Goal: Task Accomplishment & Management: Manage account settings

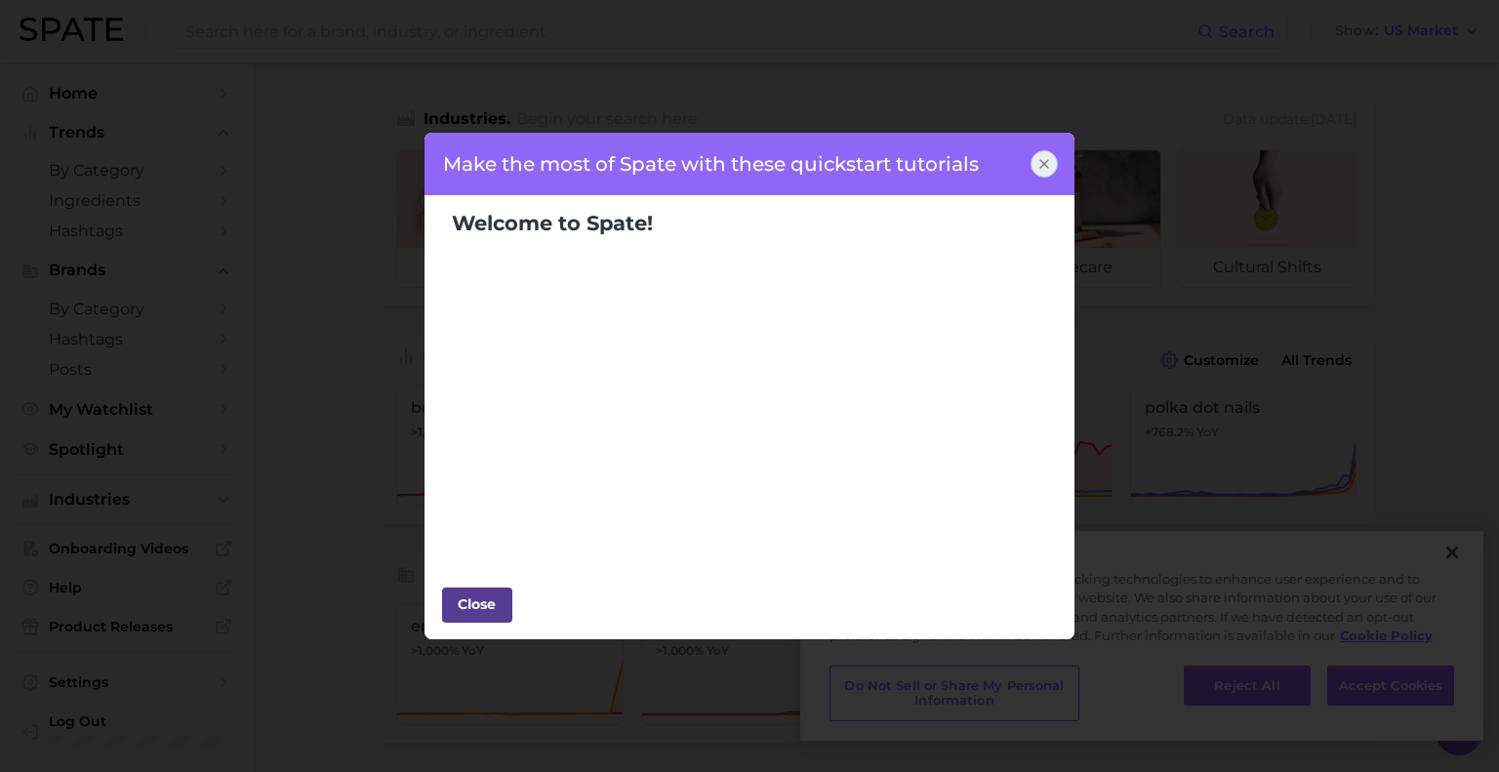
click at [504, 607] on div "Close" at bounding box center [477, 604] width 59 height 29
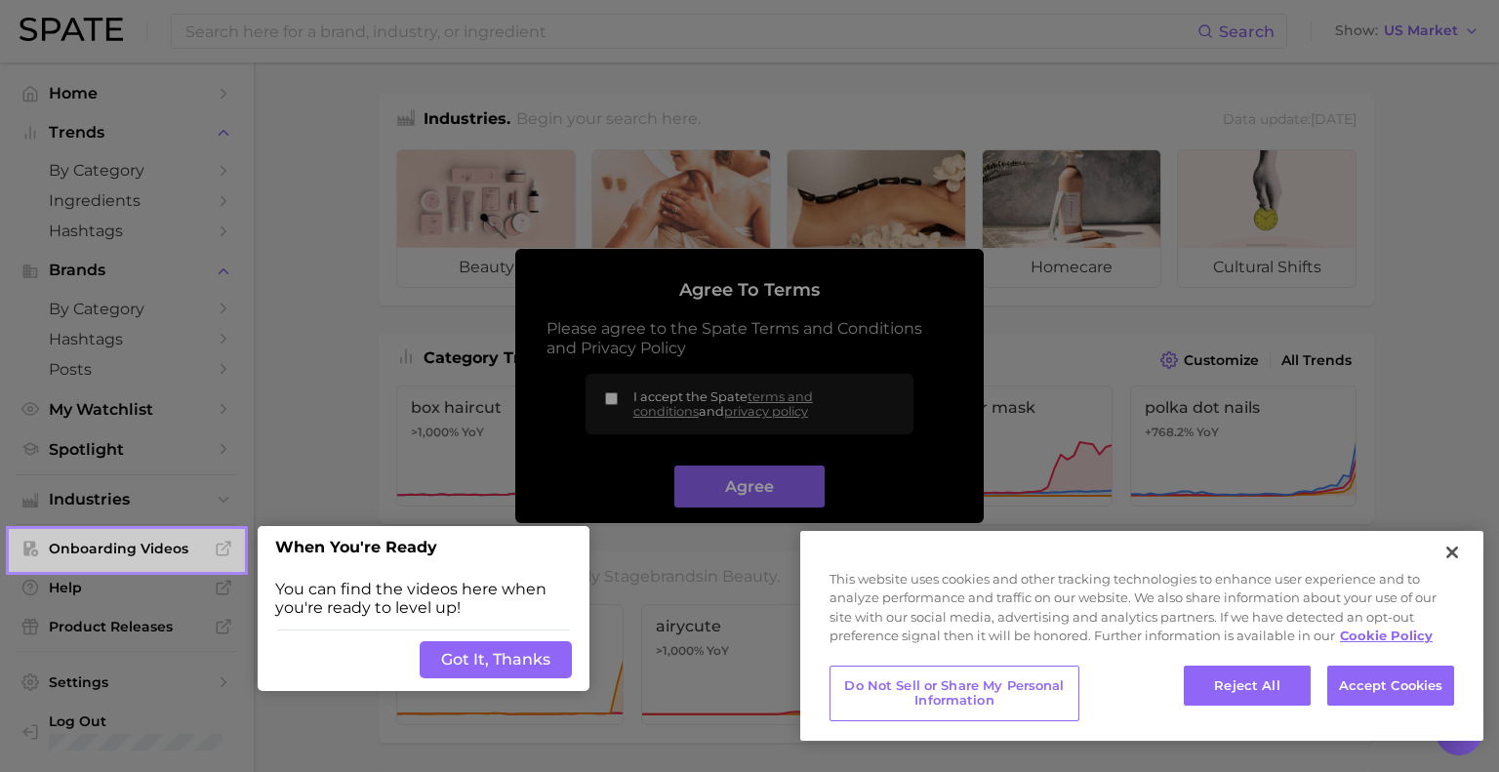
click at [486, 654] on button "Got It, Thanks" at bounding box center [496, 659] width 152 height 37
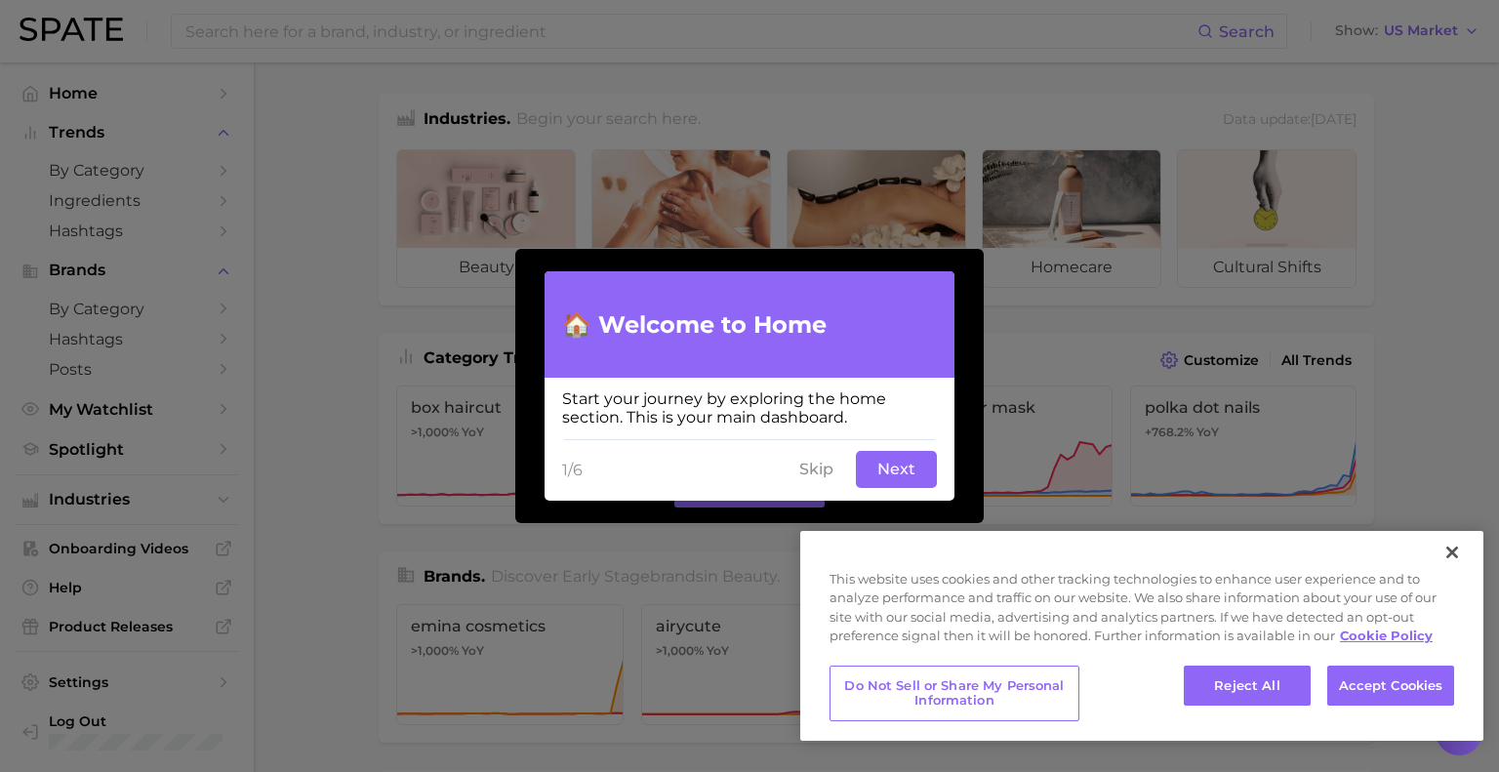
click at [812, 475] on button "Skip" at bounding box center [817, 469] width 58 height 37
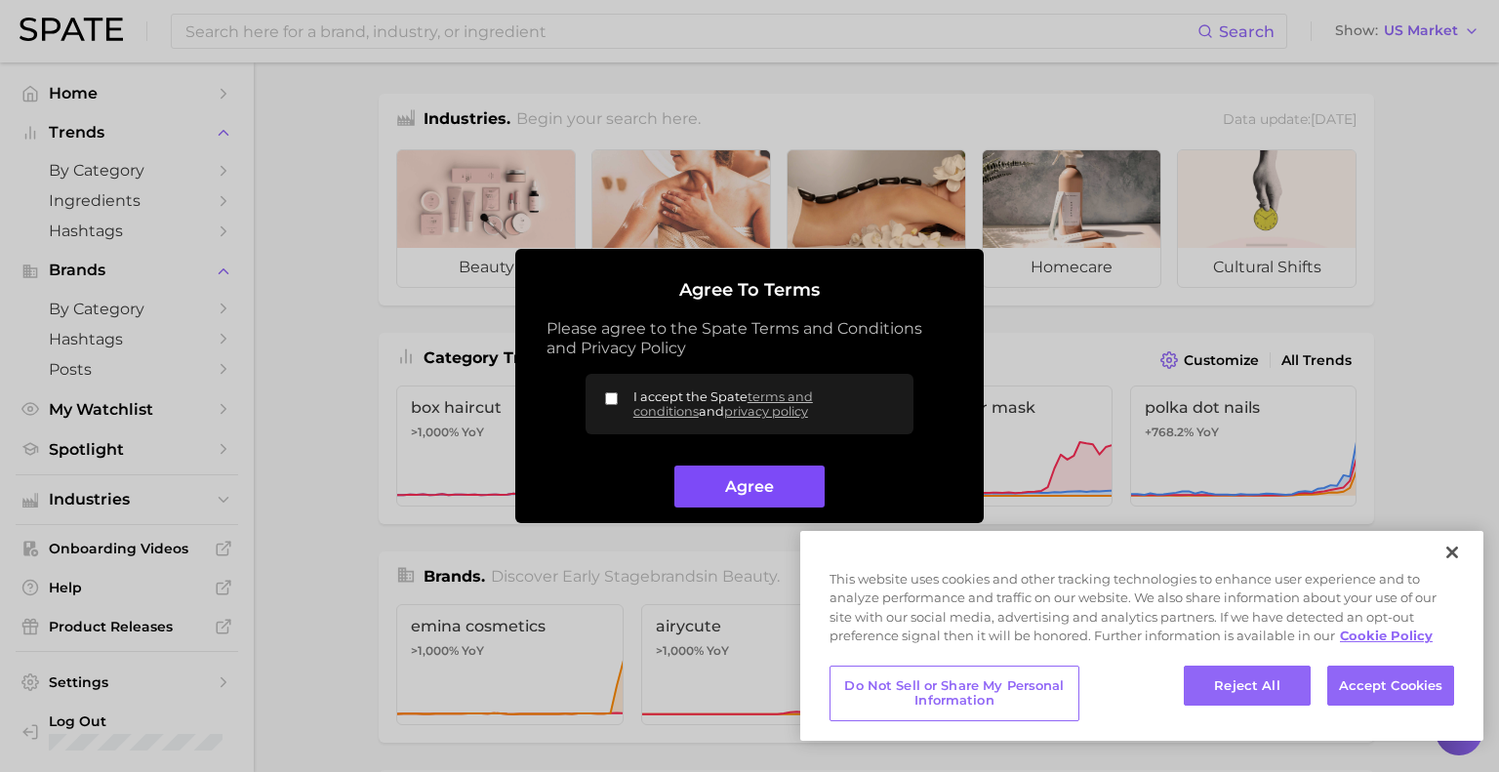
click at [738, 486] on button "Agree" at bounding box center [749, 487] width 149 height 42
click at [1398, 690] on button "Accept Cookies" at bounding box center [1391, 686] width 127 height 41
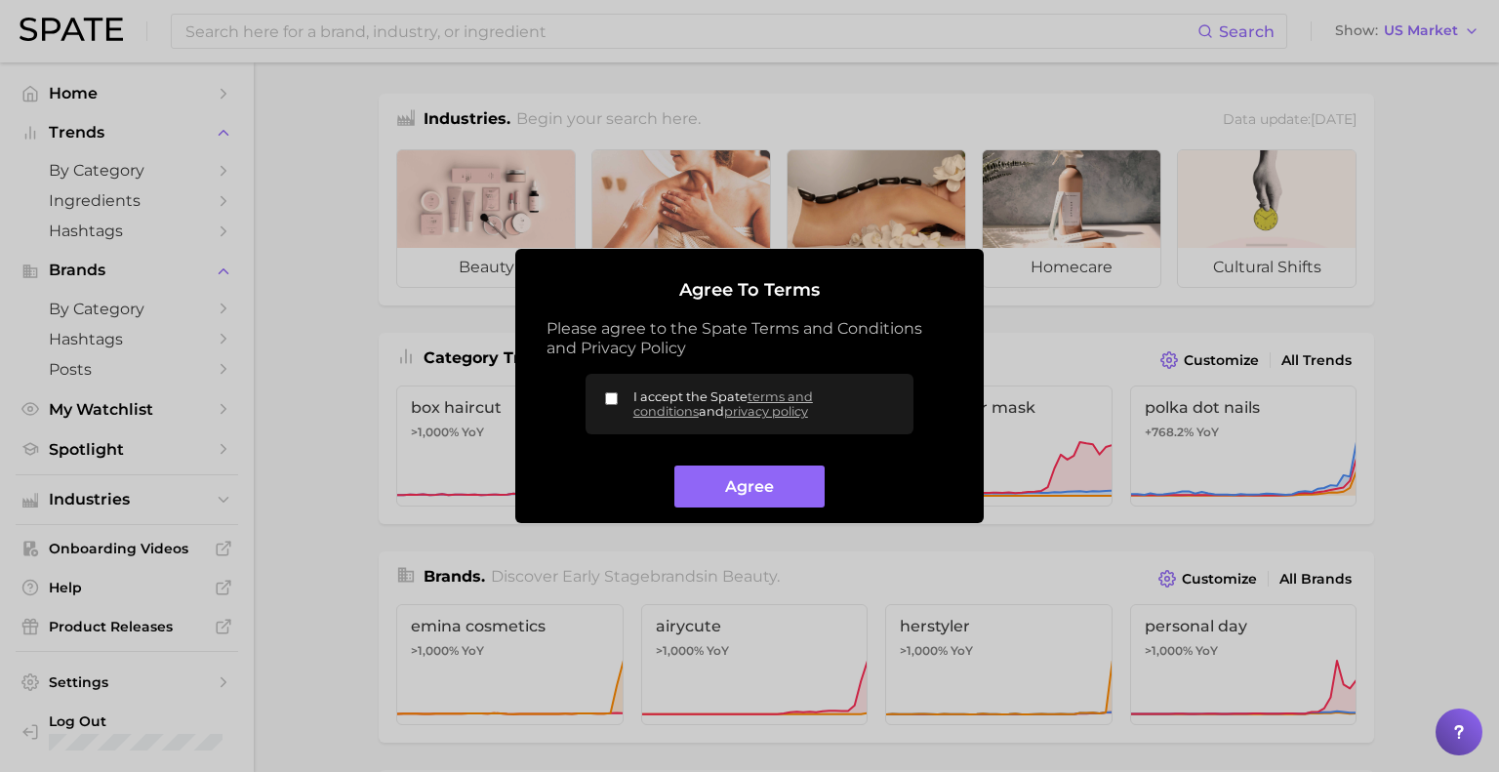
click at [616, 395] on input "I accept the Spate terms and conditions and privacy policy" at bounding box center [611, 398] width 13 height 13
checkbox input "true"
click at [772, 481] on button "Agree" at bounding box center [749, 487] width 149 height 42
